Goal: Transaction & Acquisition: Purchase product/service

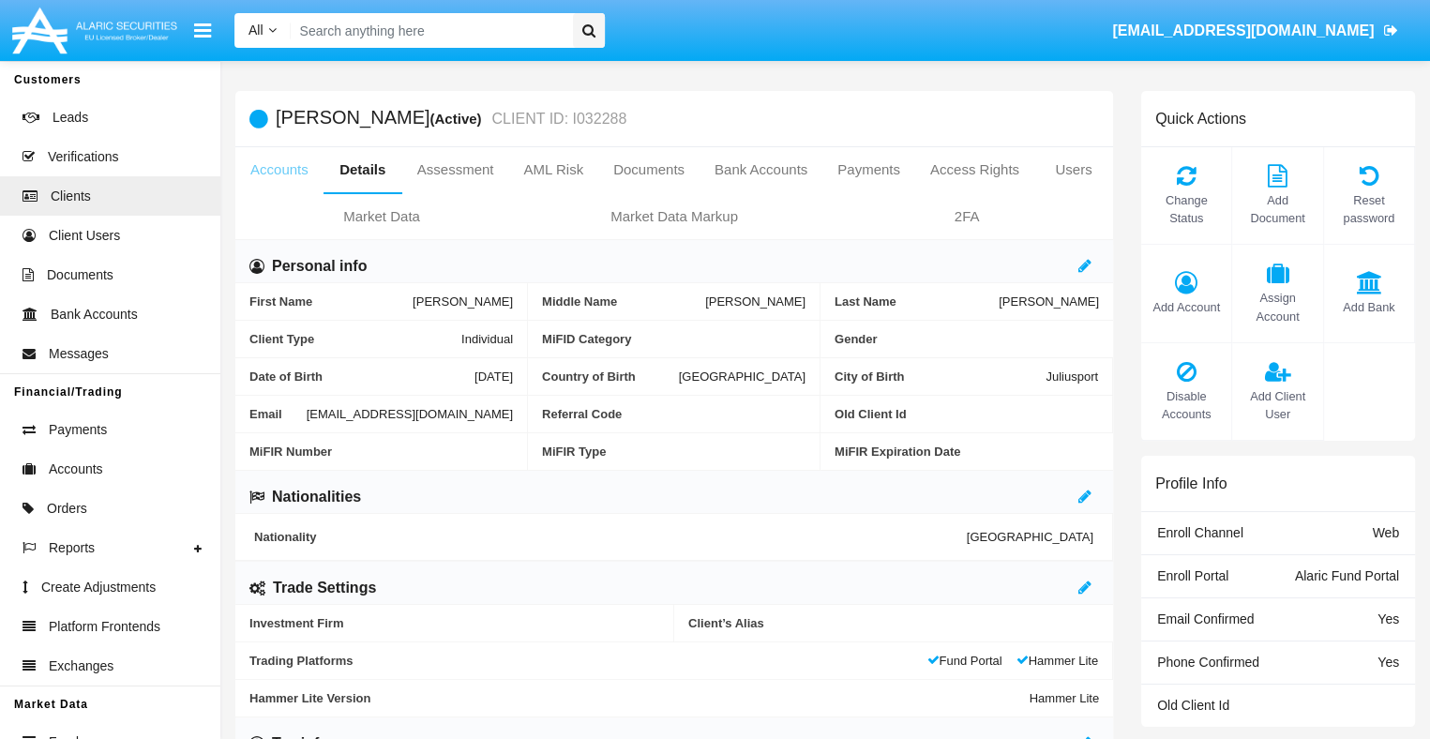
click at [278, 170] on link "Accounts" at bounding box center [279, 169] width 88 height 45
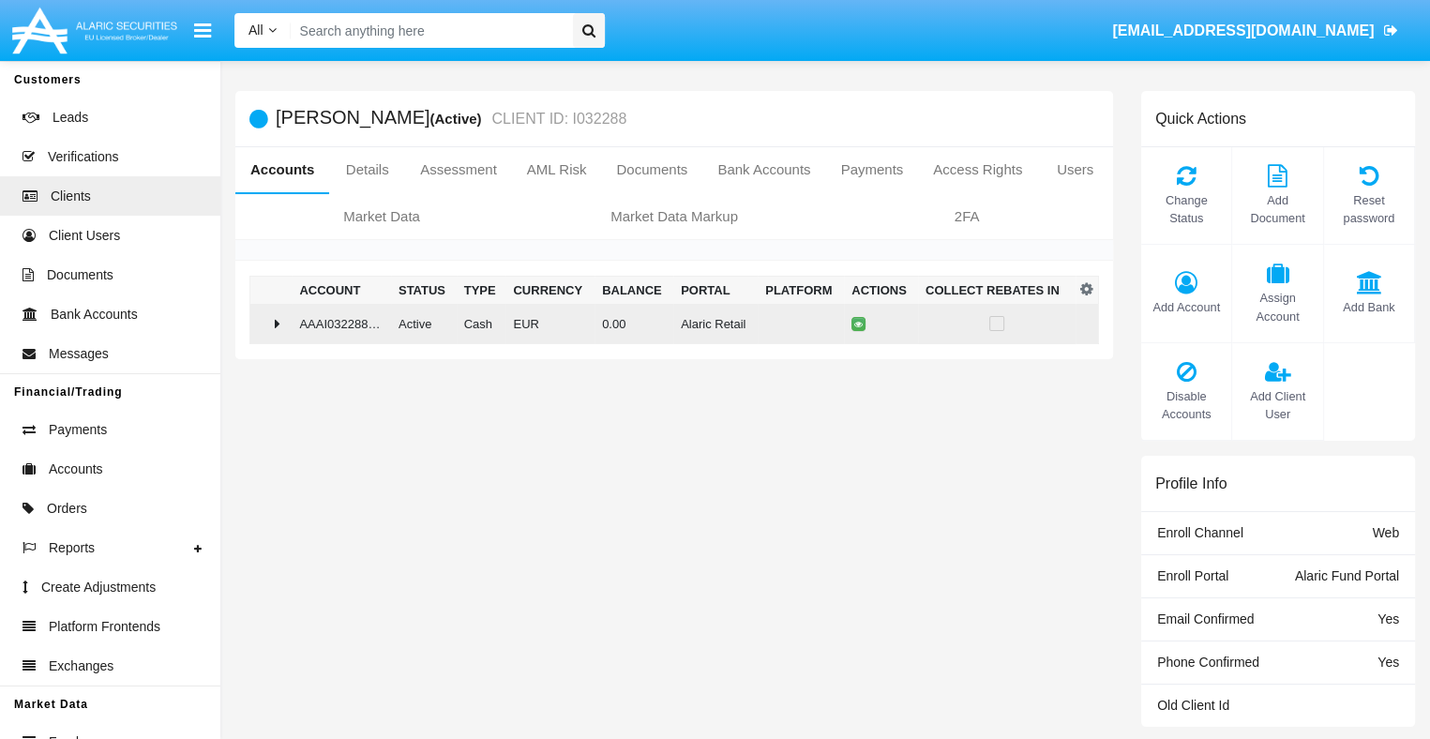
click at [667, 322] on td "0.00" at bounding box center [633, 324] width 79 height 40
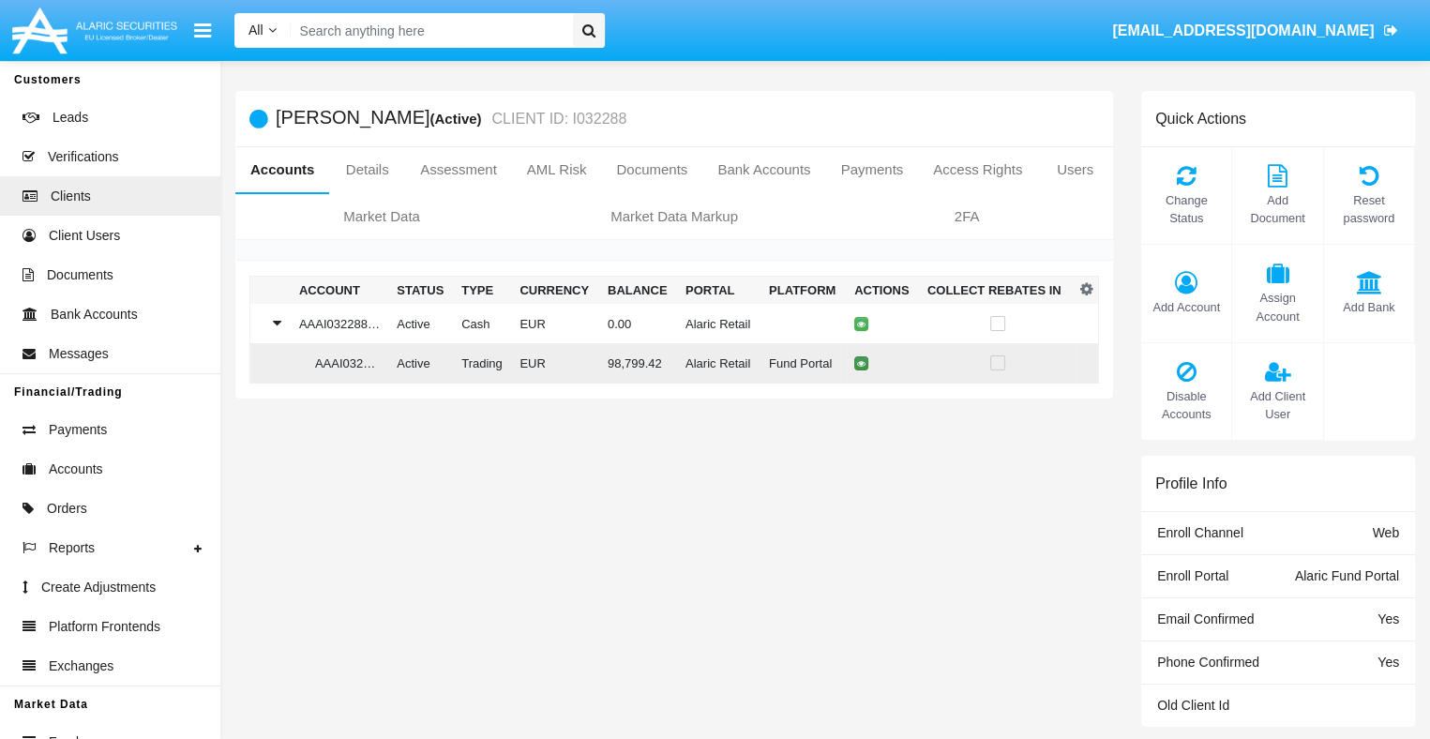
click at [857, 364] on icon at bounding box center [861, 363] width 8 height 8
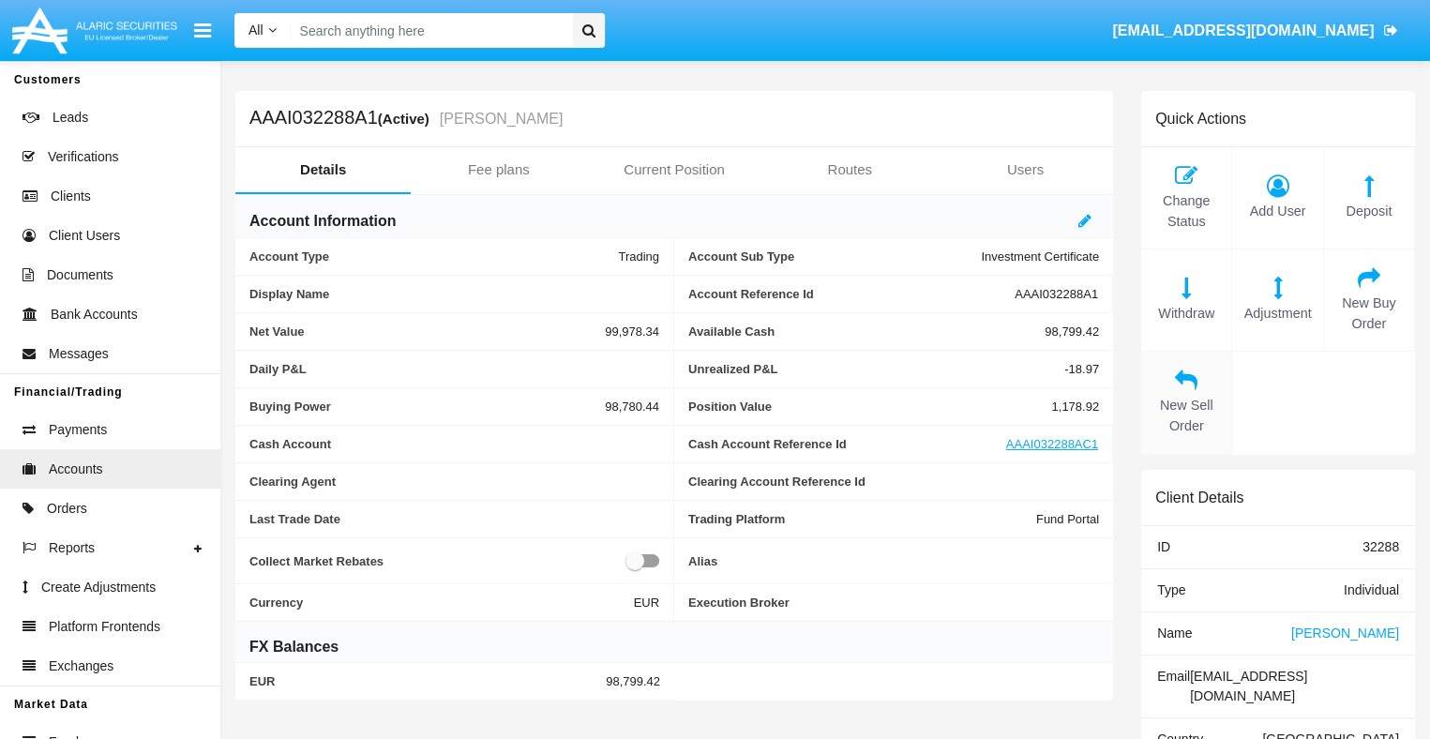
click at [1186, 415] on span "New Sell Order" at bounding box center [1185, 416] width 71 height 40
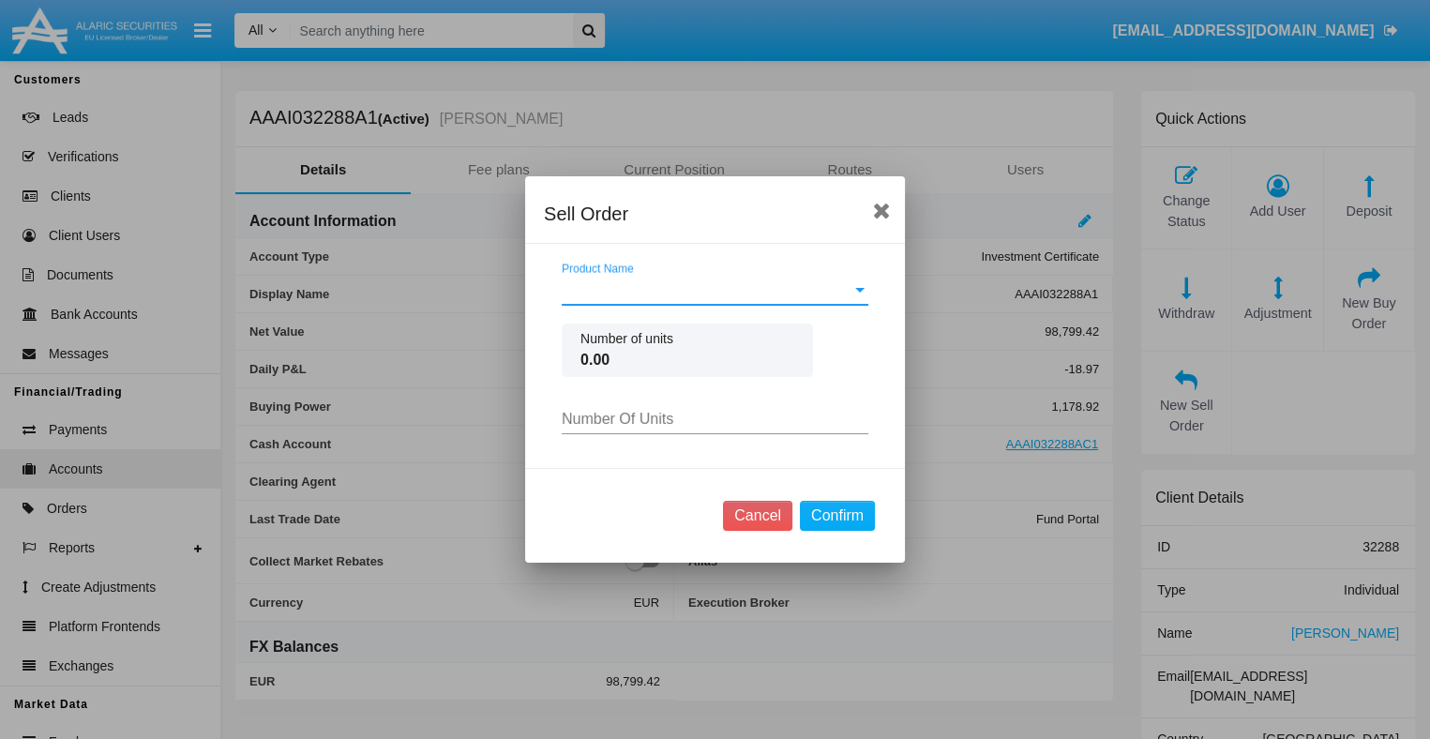
click at [714, 290] on span "Product Name" at bounding box center [707, 289] width 290 height 17
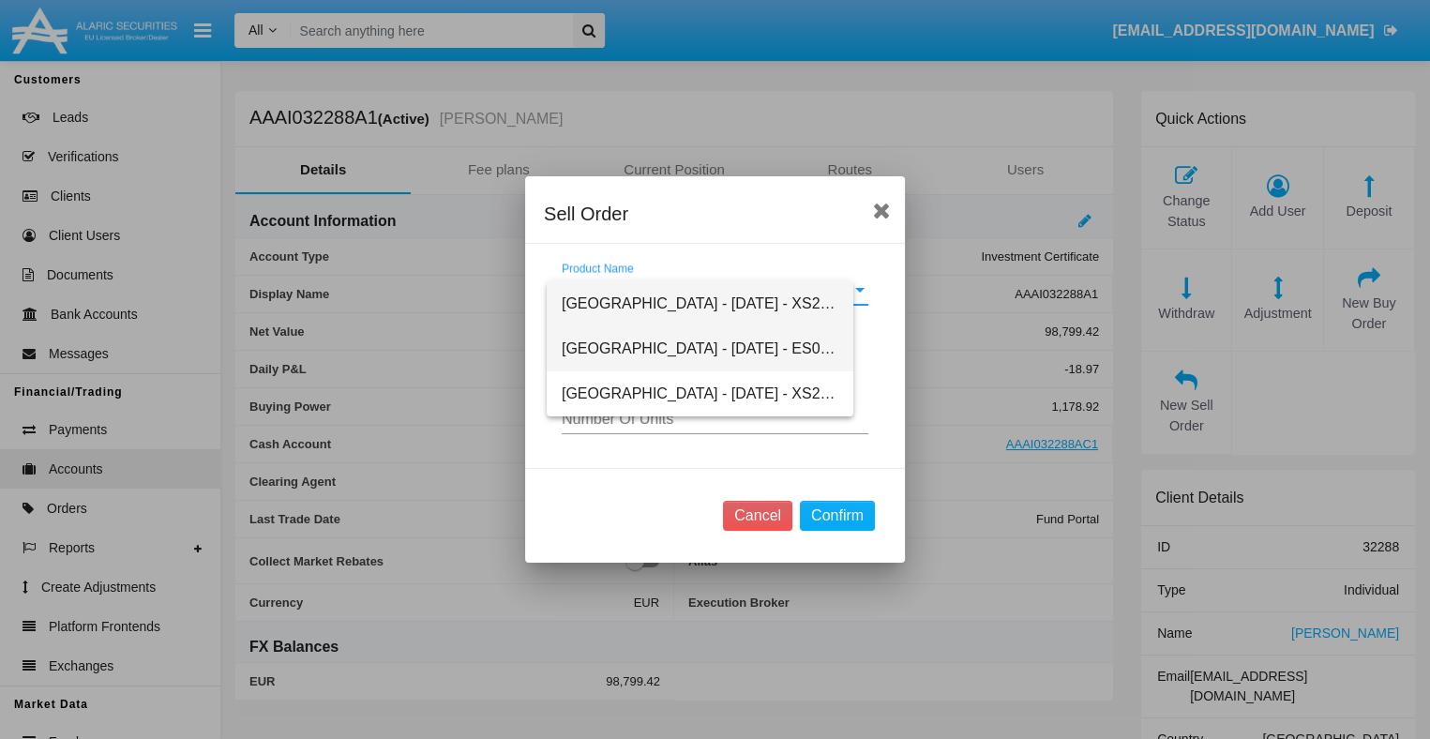
click at [714, 349] on span "[GEOGRAPHIC_DATA] - [DATE] - ES0L02603063" at bounding box center [700, 348] width 277 height 45
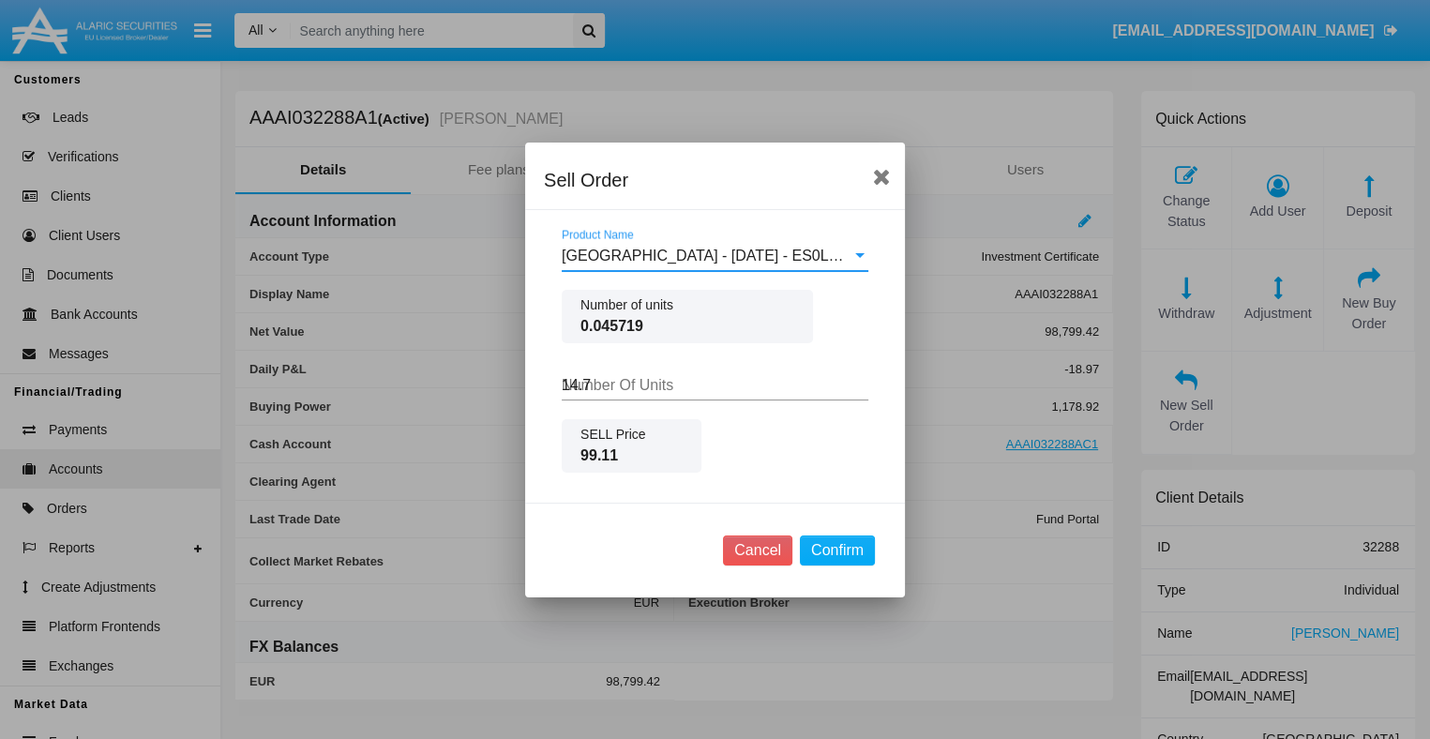
type input "14.76"
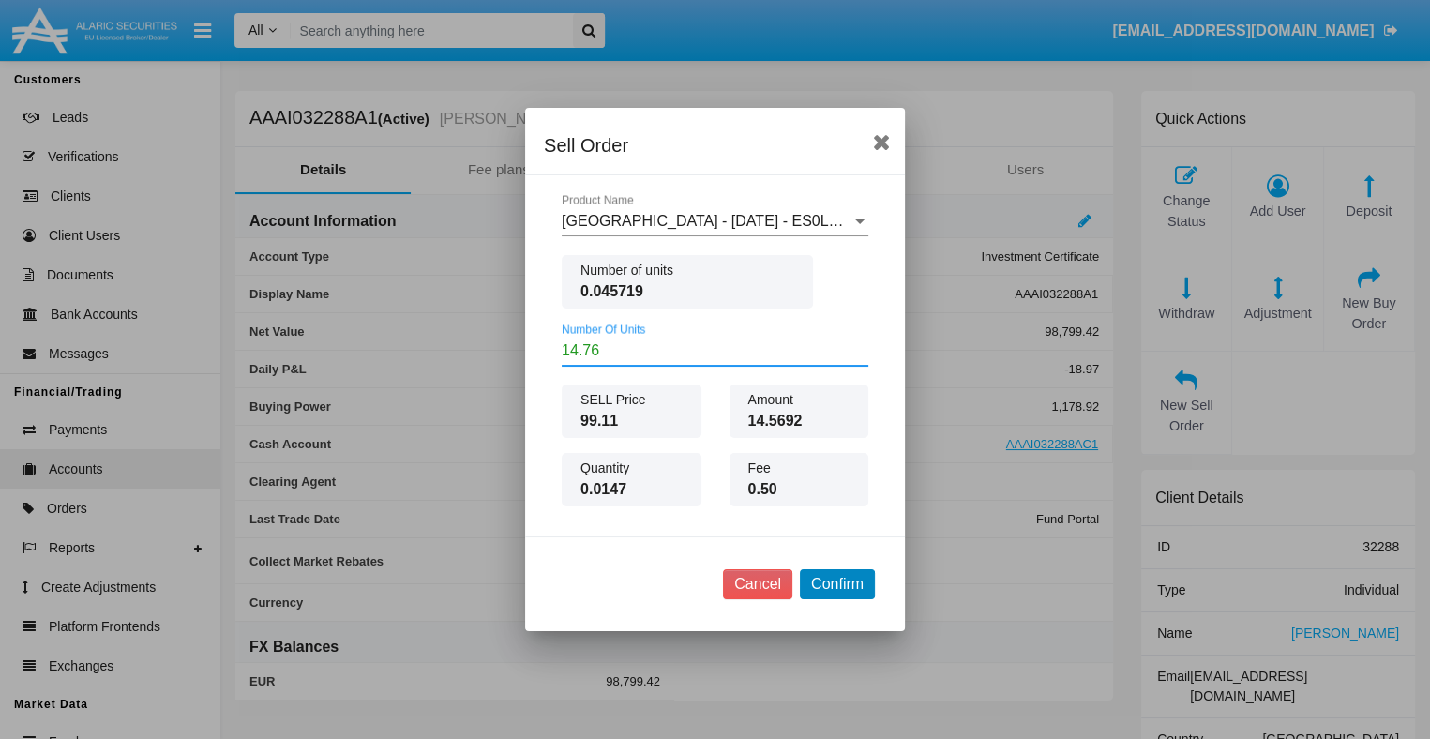
click at [836, 583] on button "Confirm" at bounding box center [837, 584] width 75 height 30
